Goal: Check status: Check status

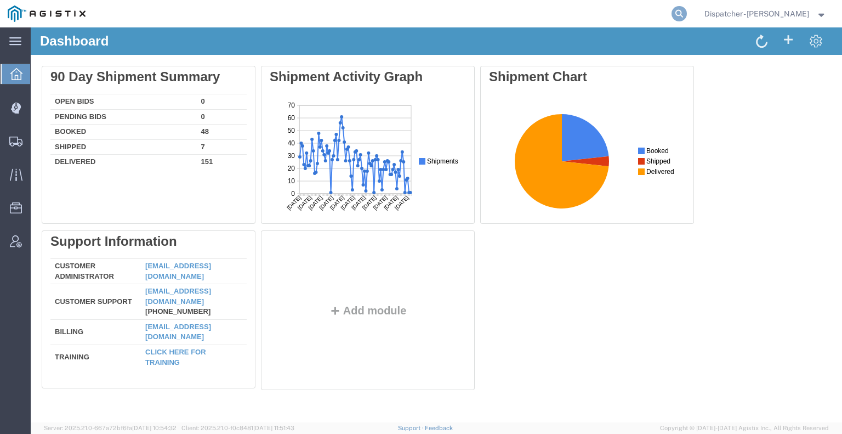
click at [677, 11] on icon at bounding box center [679, 13] width 15 height 15
type input "56824933"
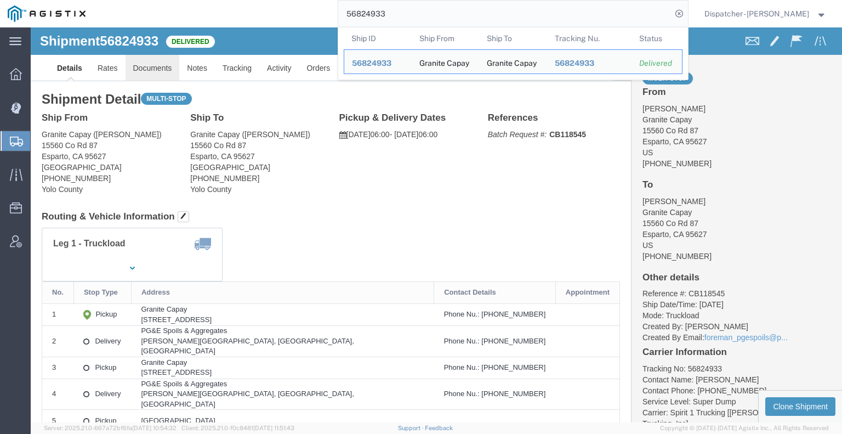
click link "Documents"
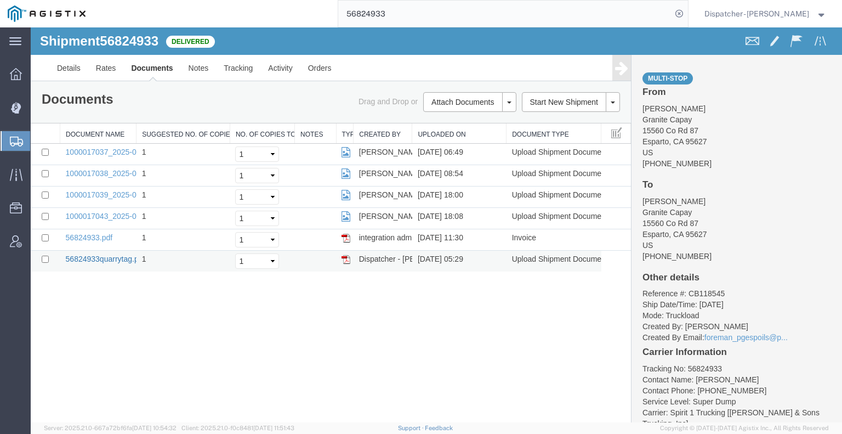
click at [113, 254] on link "56824933quarrytag.pdf" at bounding box center [106, 258] width 80 height 9
click at [90, 155] on link "1000017037_2025-09-16_06_49_26.jpg" at bounding box center [134, 151] width 137 height 9
click at [86, 174] on link "1000017038_2025-09-16_08_53_58.jpg" at bounding box center [134, 173] width 137 height 9
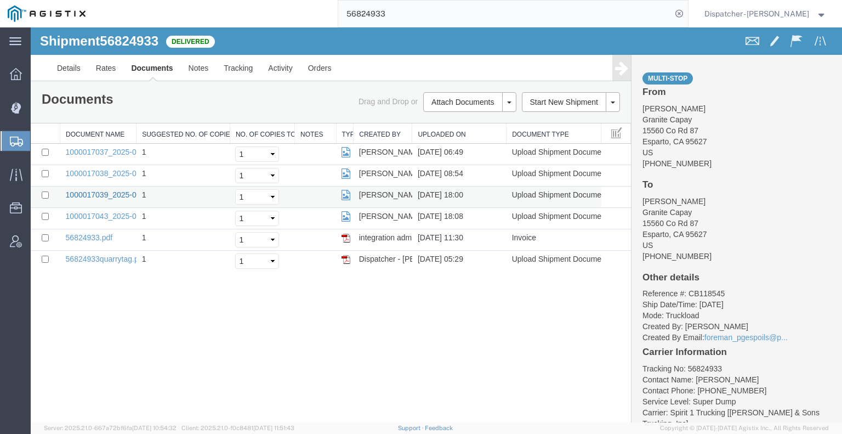
click at [86, 197] on link "1000017039_2025-09-16_18_00_11.jpg" at bounding box center [134, 194] width 137 height 9
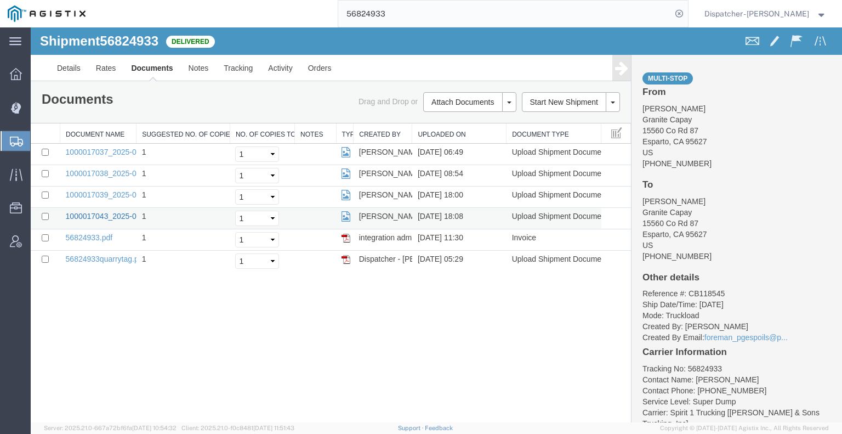
click at [87, 215] on link "1000017043_2025-09-16_18_08_12.jpg" at bounding box center [134, 216] width 137 height 9
drag, startPoint x: 312, startPoint y: 53, endPoint x: 262, endPoint y: 27, distance: 56.2
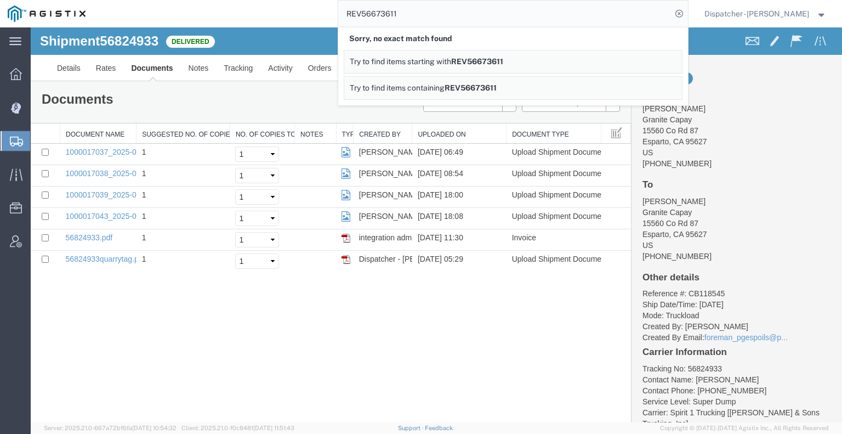
drag, startPoint x: 357, startPoint y: 15, endPoint x: 327, endPoint y: 15, distance: 30.2
click at [327, 15] on div "REV56673611 Sorry, no exact match found Try to find items starting with REV5667…" at bounding box center [390, 13] width 595 height 27
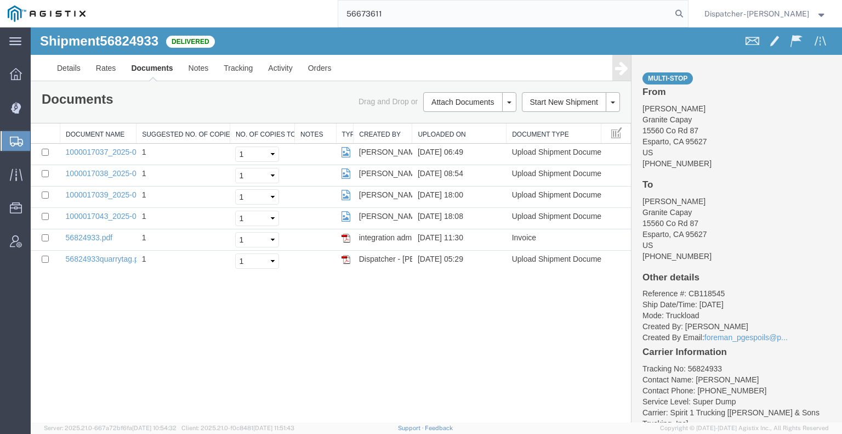
type input "56673611"
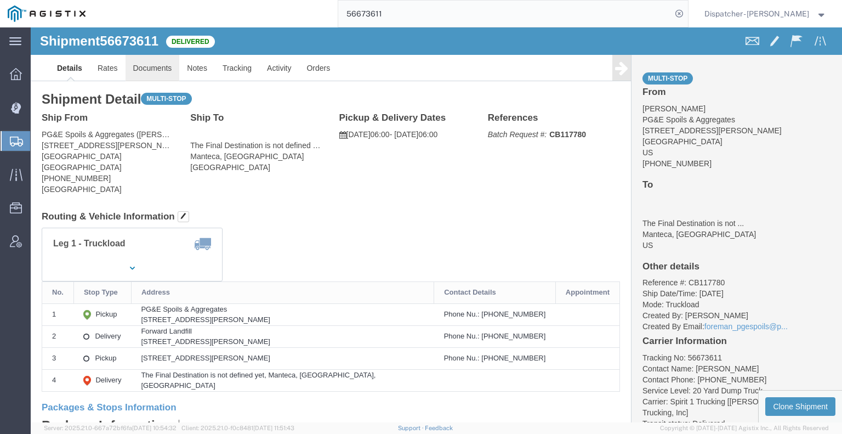
click link "Documents"
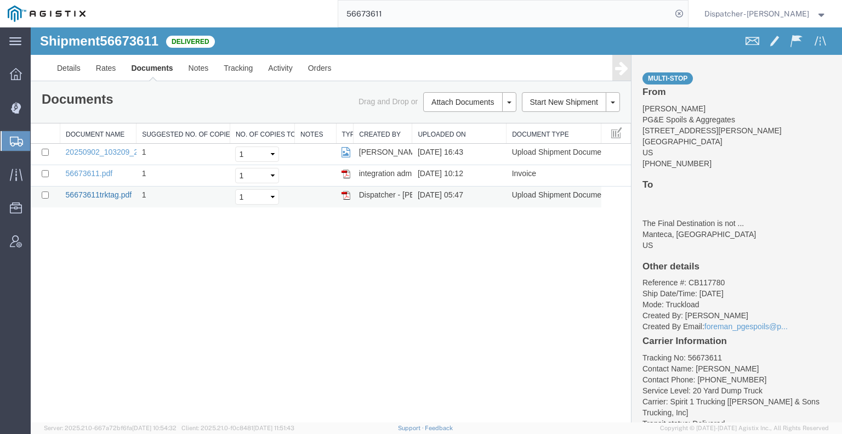
click at [105, 191] on link "56673611trktag.pdf" at bounding box center [99, 194] width 66 height 9
